Goal: Task Accomplishment & Management: Complete application form

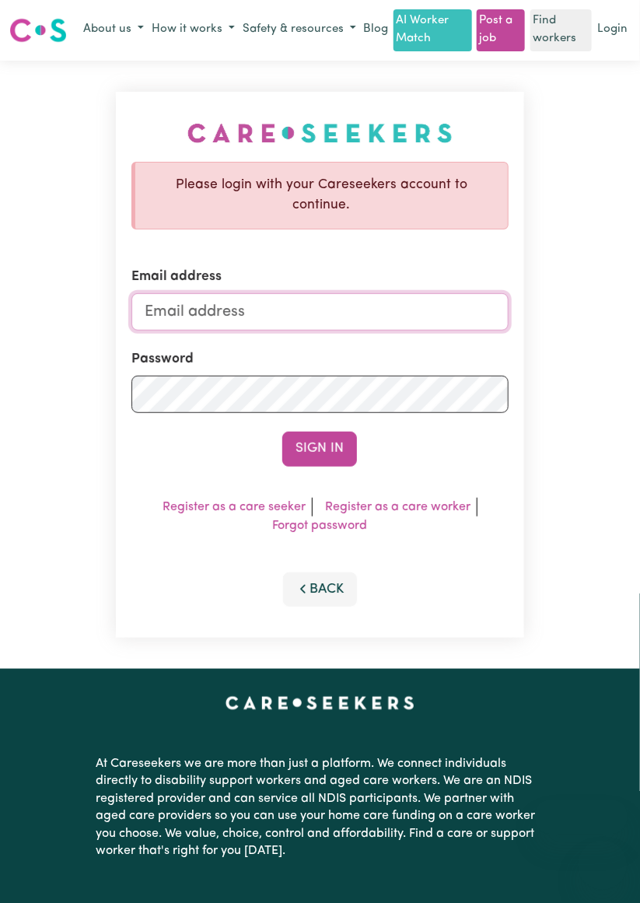
click at [405, 300] on input "Email address" at bounding box center [320, 311] width 377 height 37
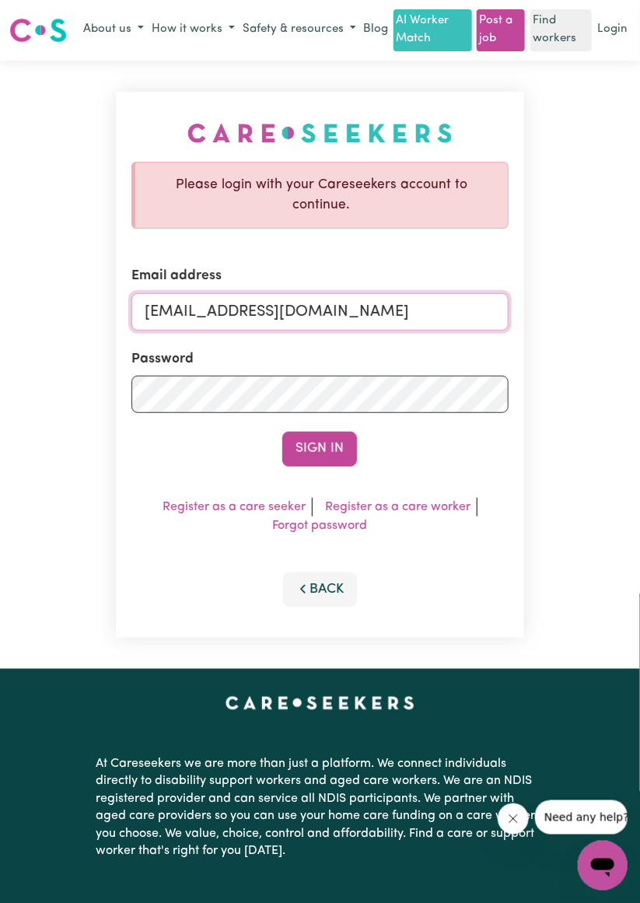
type input "[EMAIL_ADDRESS][DOMAIN_NAME]"
click at [335, 433] on button "Sign In" at bounding box center [319, 449] width 75 height 34
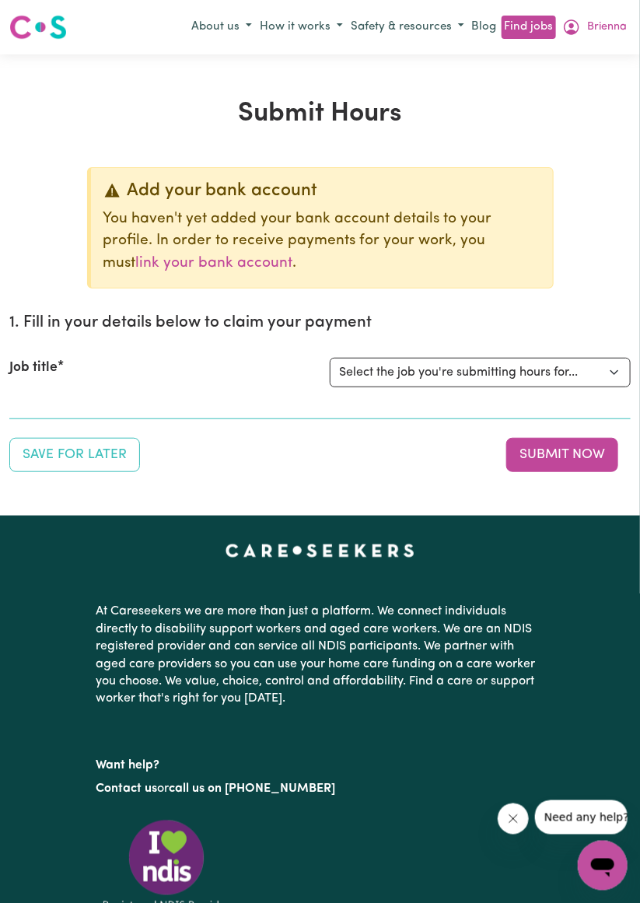
click at [564, 456] on button "Submit Now" at bounding box center [563, 455] width 112 height 34
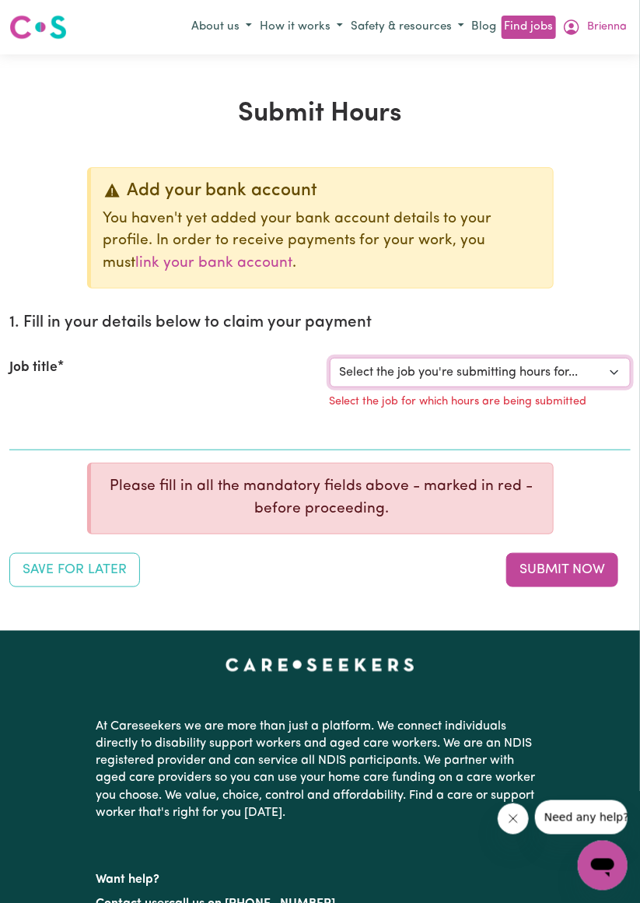
click at [502, 384] on select "Select the job you're submitting hours for..." at bounding box center [481, 373] width 302 height 30
click at [534, 364] on select "Select the job you're submitting hours for..." at bounding box center [481, 373] width 302 height 30
click at [597, 316] on h2 "1. Fill in your details below to claim your payment" at bounding box center [320, 323] width 622 height 19
click at [573, 376] on select "Select the job you're submitting hours for..." at bounding box center [481, 373] width 302 height 30
click at [591, 331] on h2 "1. Fill in your details below to claim your payment" at bounding box center [320, 323] width 622 height 19
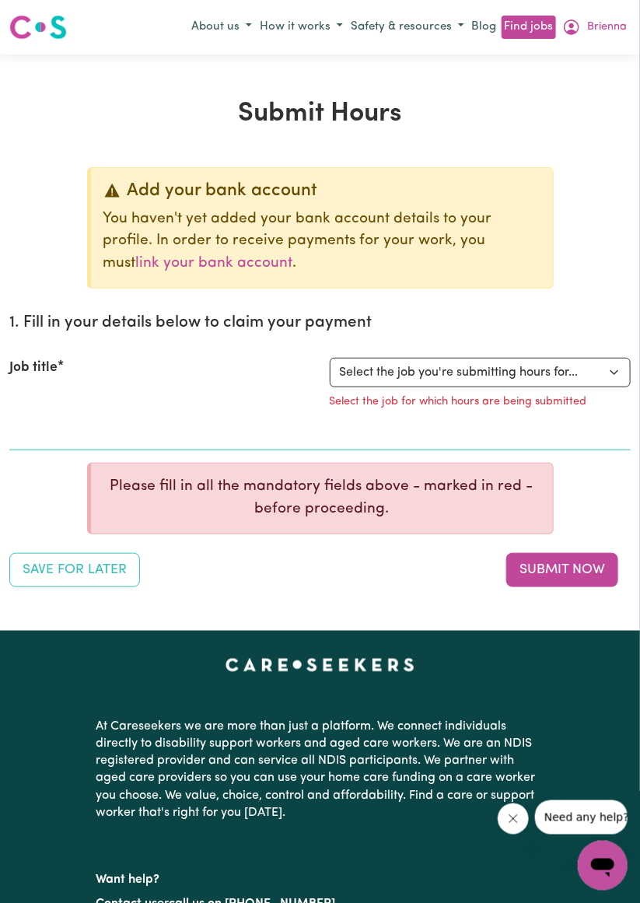
click at [587, 328] on h2 "1. Fill in your details below to claim your payment" at bounding box center [320, 323] width 622 height 19
